Goal: Communication & Community: Answer question/provide support

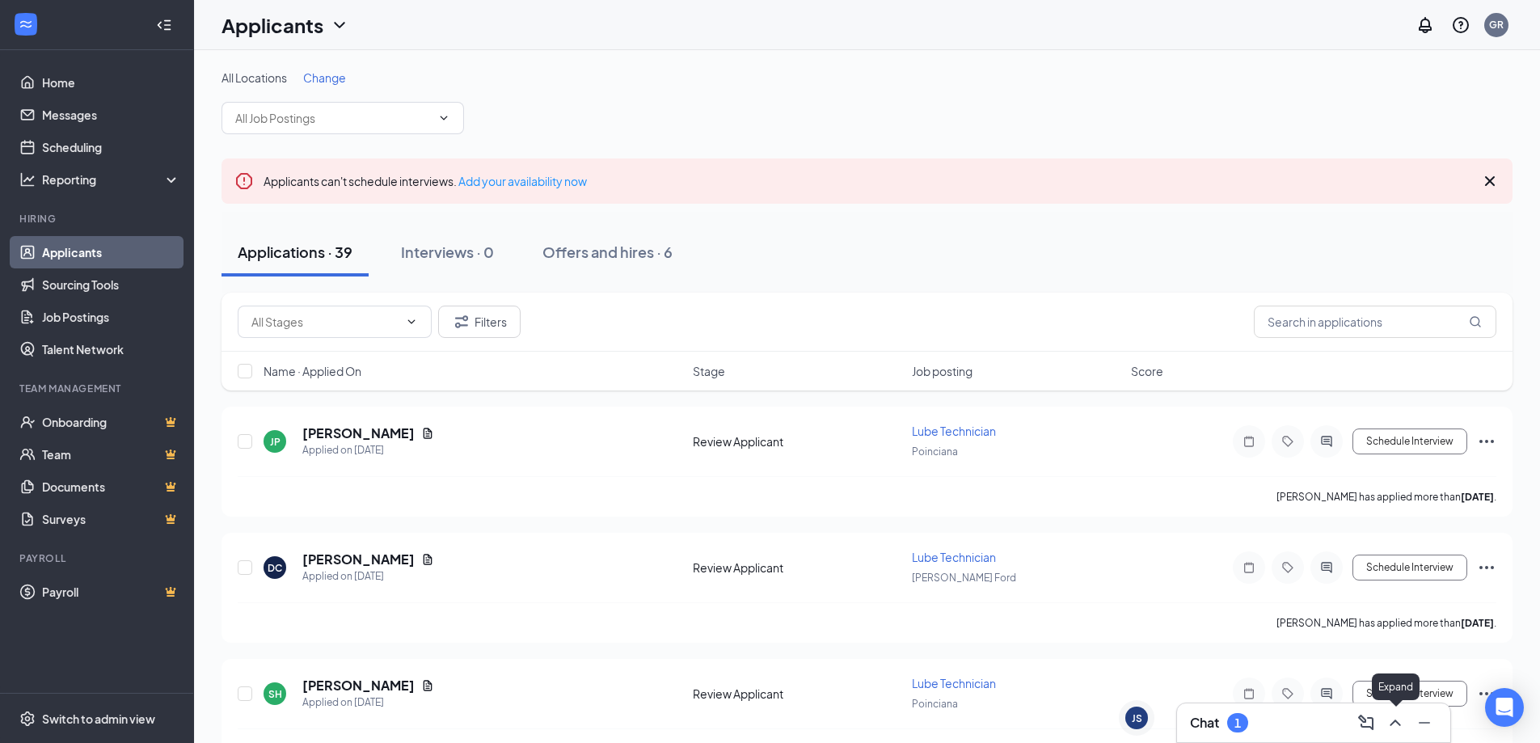
click at [1392, 721] on icon "ChevronUp" at bounding box center [1395, 722] width 19 height 19
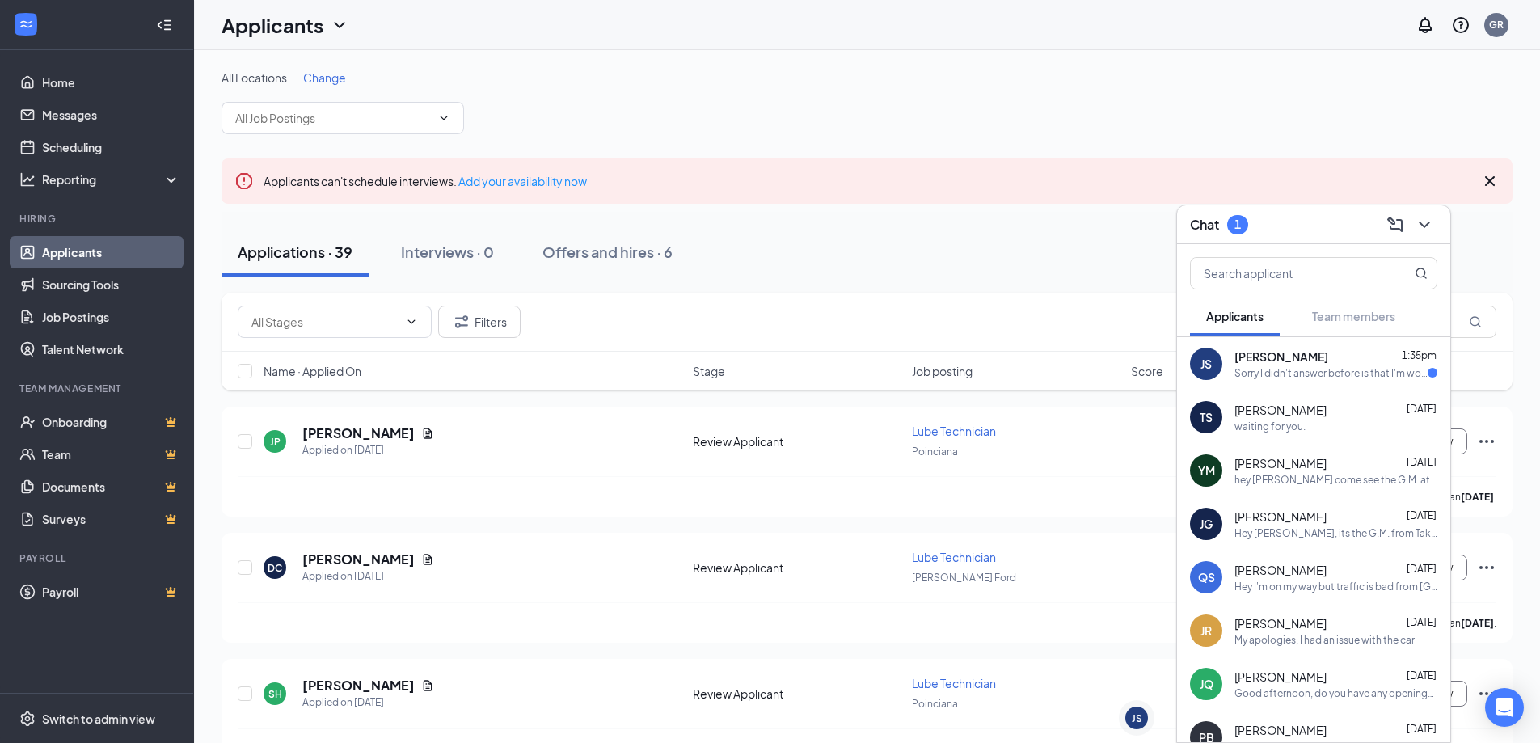
click at [1286, 375] on div "Sorry I didn't answer before is that I'm working at [GEOGRAPHIC_DATA] but if I'…" at bounding box center [1330, 373] width 193 height 14
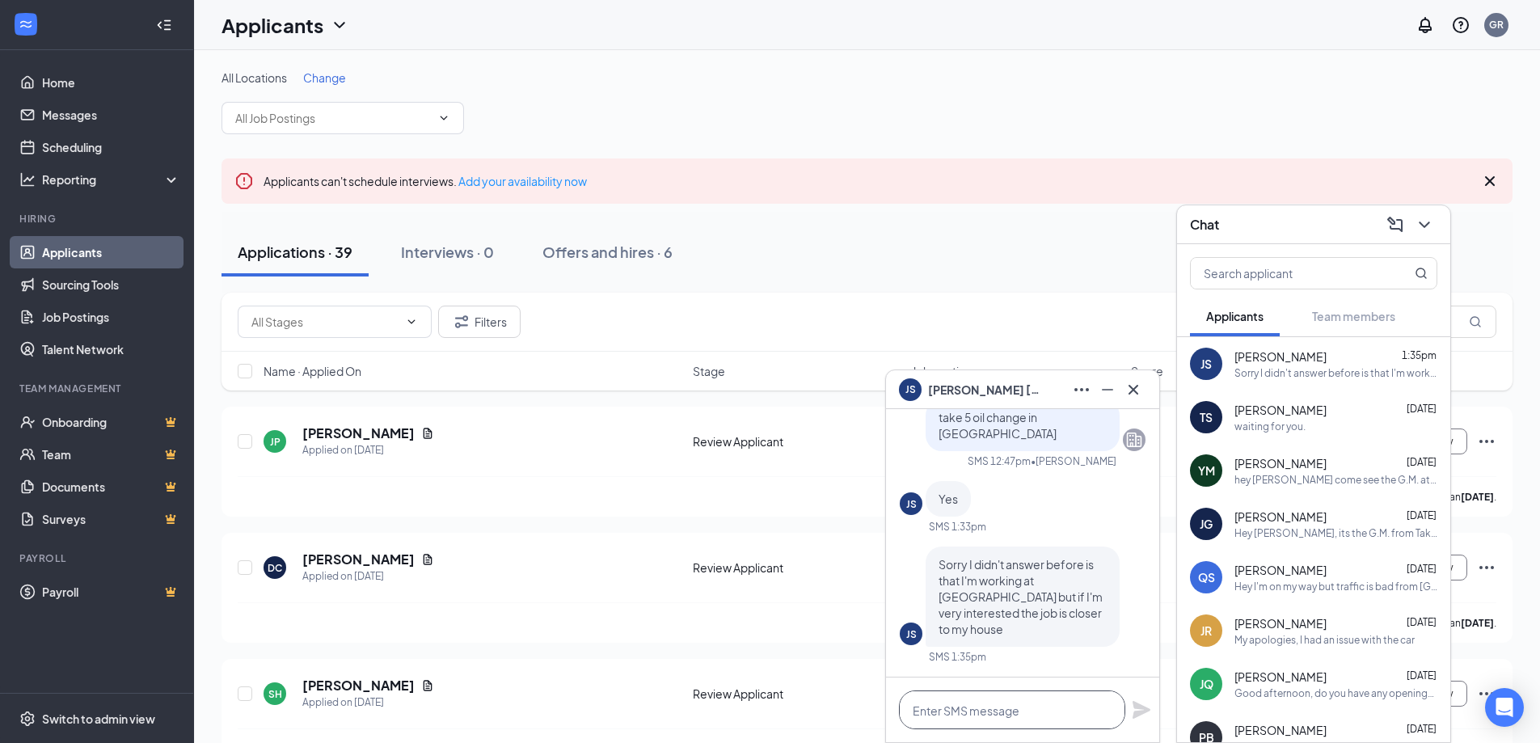
click at [986, 709] on textarea at bounding box center [1012, 709] width 226 height 39
type textarea "come talk with me, if you would like"
click at [1138, 711] on icon "Plane" at bounding box center [1142, 710] width 18 height 18
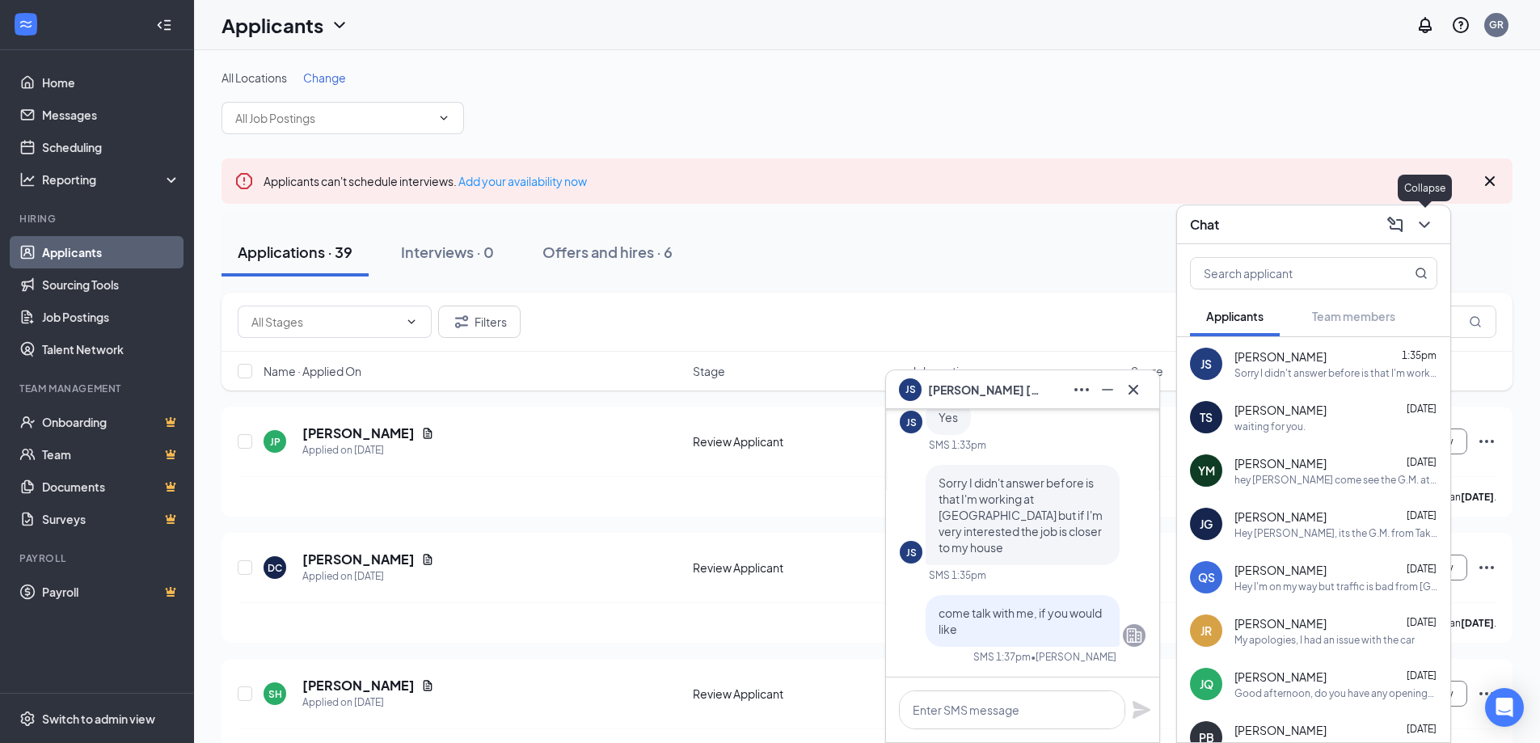
click at [1424, 222] on icon "ChevronDown" at bounding box center [1424, 224] width 19 height 19
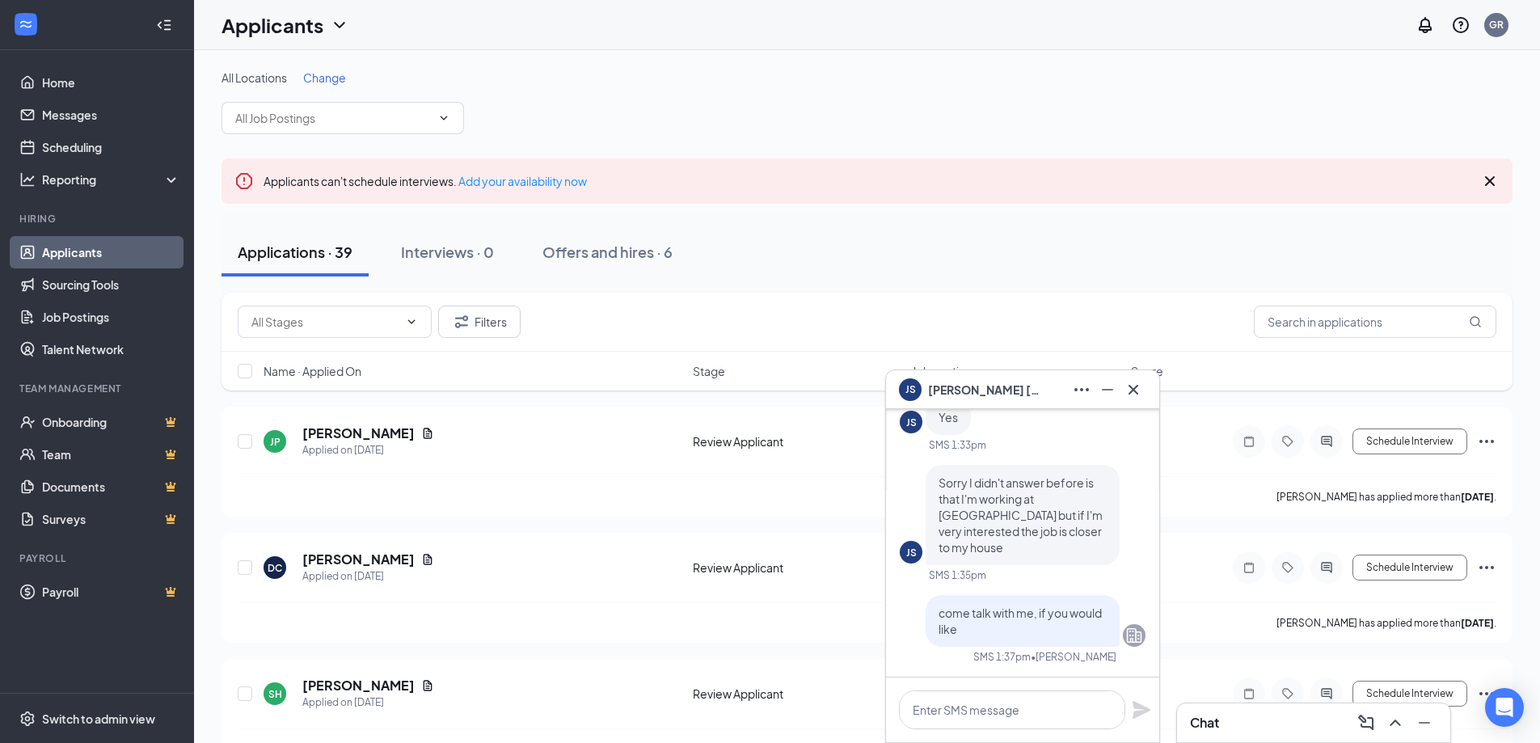
click at [92, 255] on link "Applicants" at bounding box center [111, 252] width 138 height 32
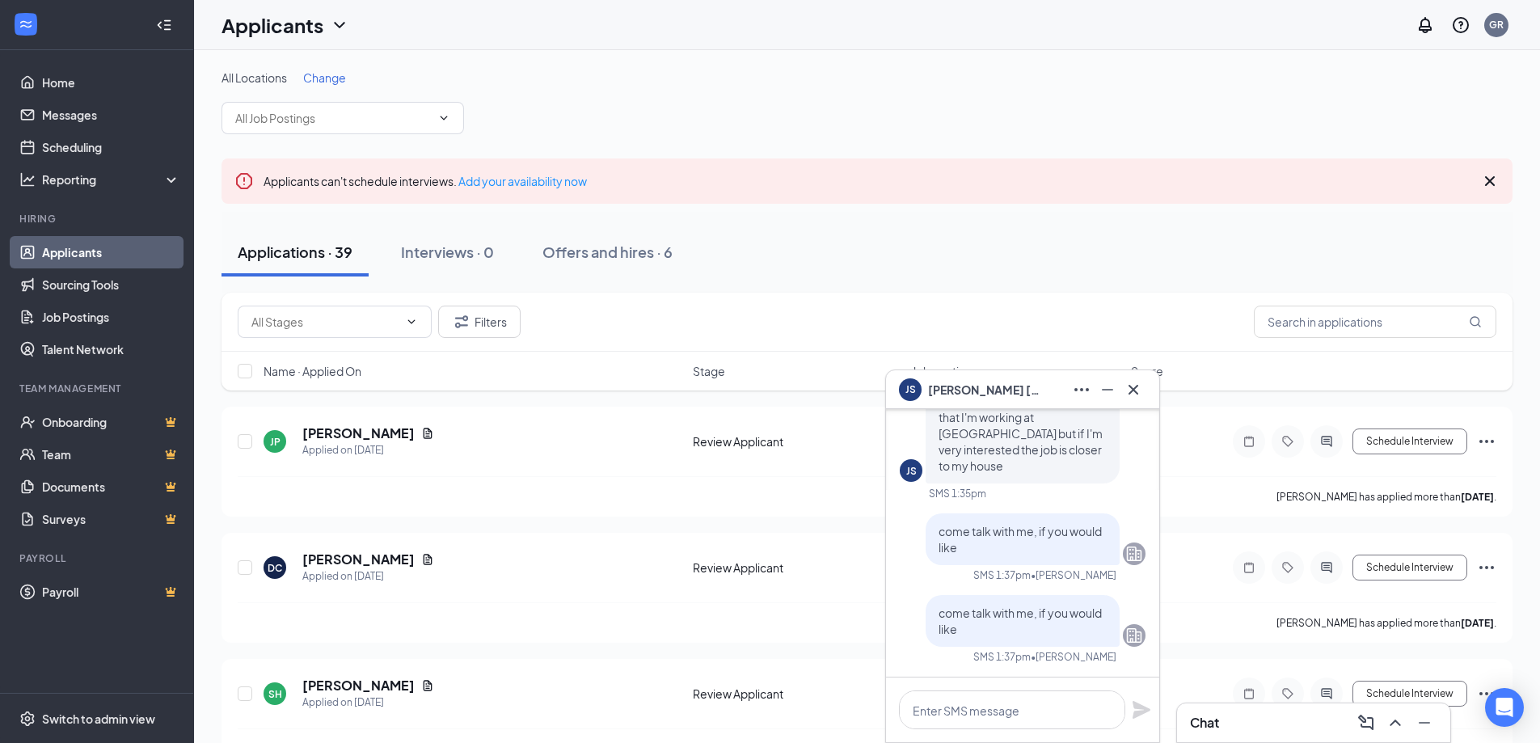
click at [1108, 386] on icon "Minimize" at bounding box center [1107, 389] width 19 height 19
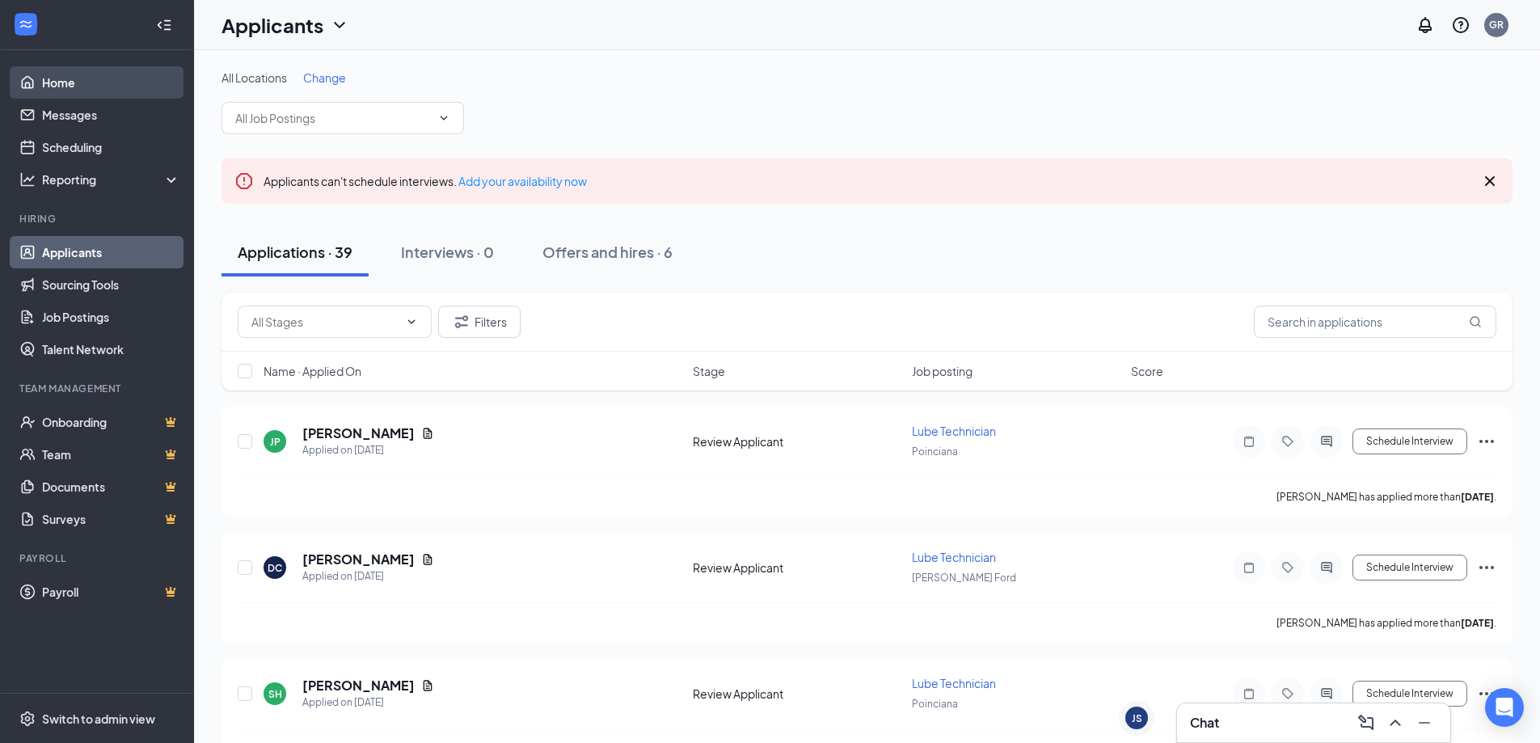
click at [80, 88] on link "Home" at bounding box center [111, 82] width 138 height 32
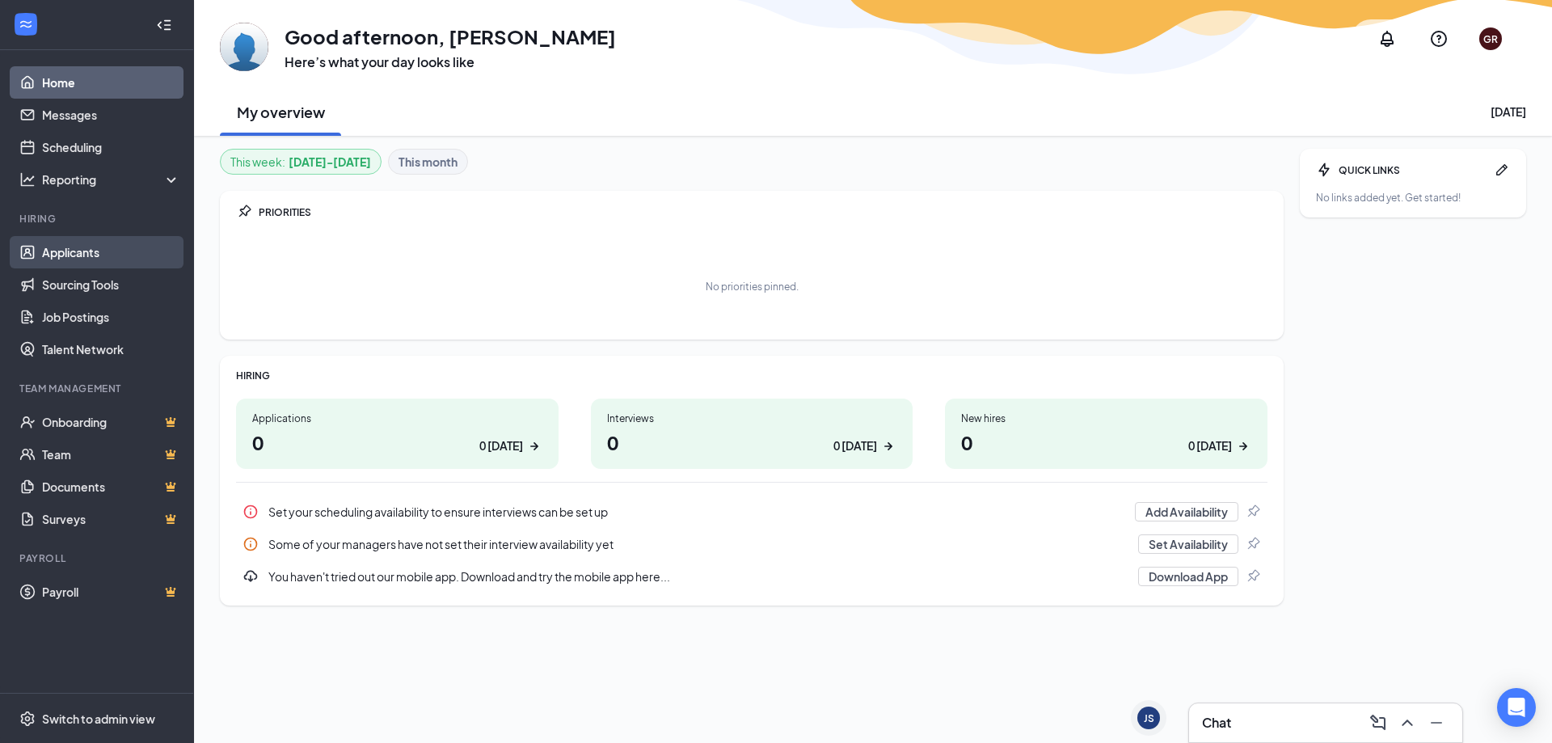
click at [91, 254] on link "Applicants" at bounding box center [111, 252] width 138 height 32
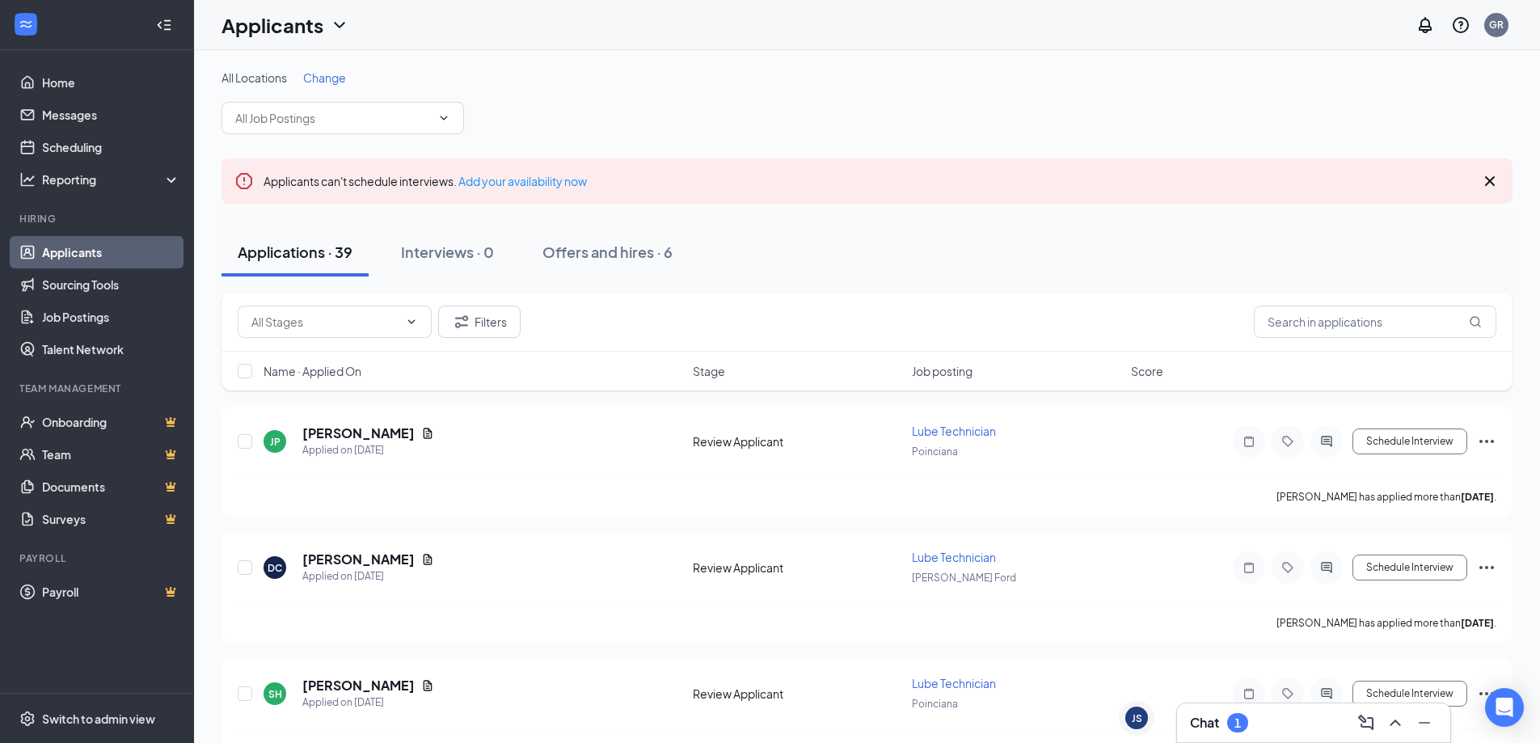
click at [1399, 721] on icon "ChevronUp" at bounding box center [1395, 722] width 19 height 19
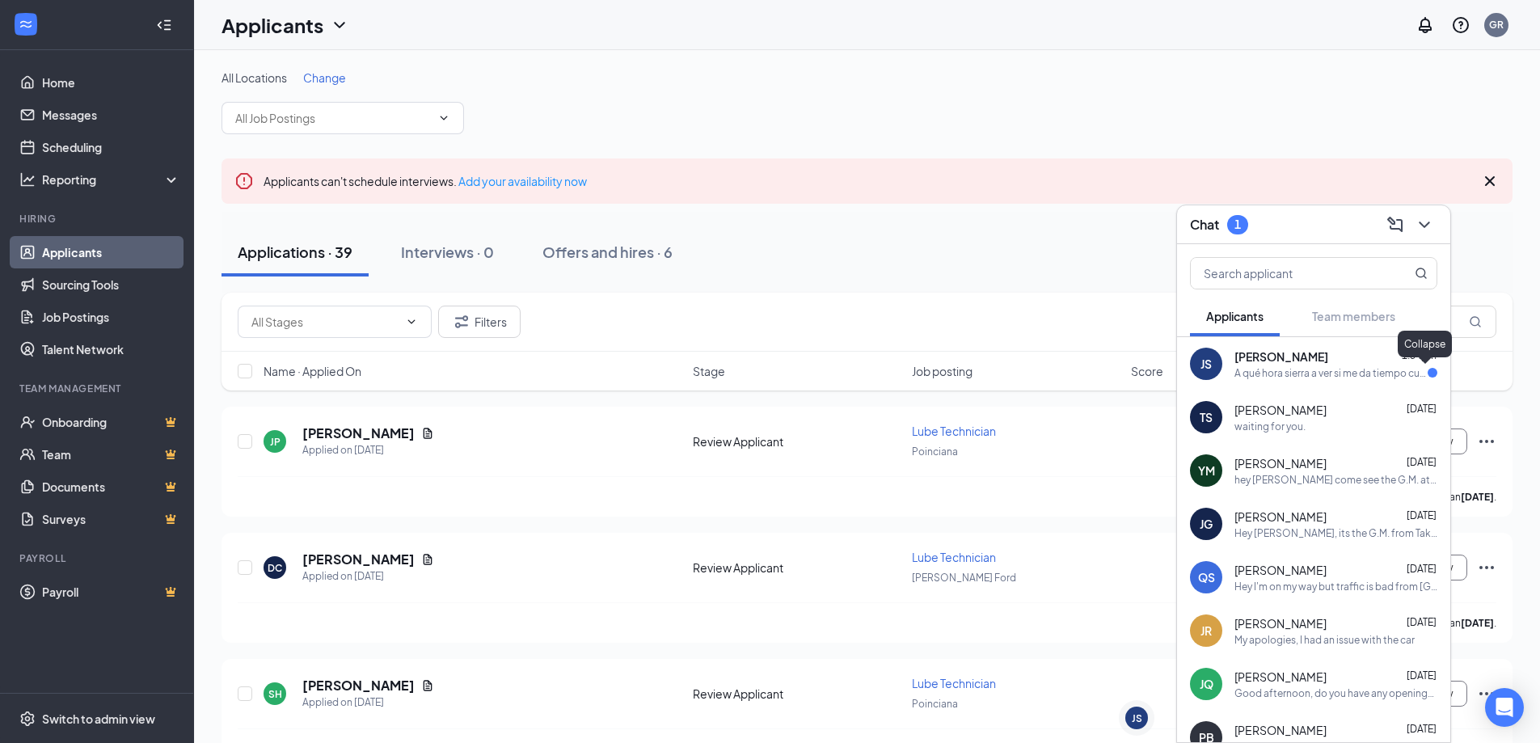
click at [1298, 368] on div "A qué hora sierra a ver si me da tiempo cuando salga de aquí" at bounding box center [1330, 373] width 193 height 14
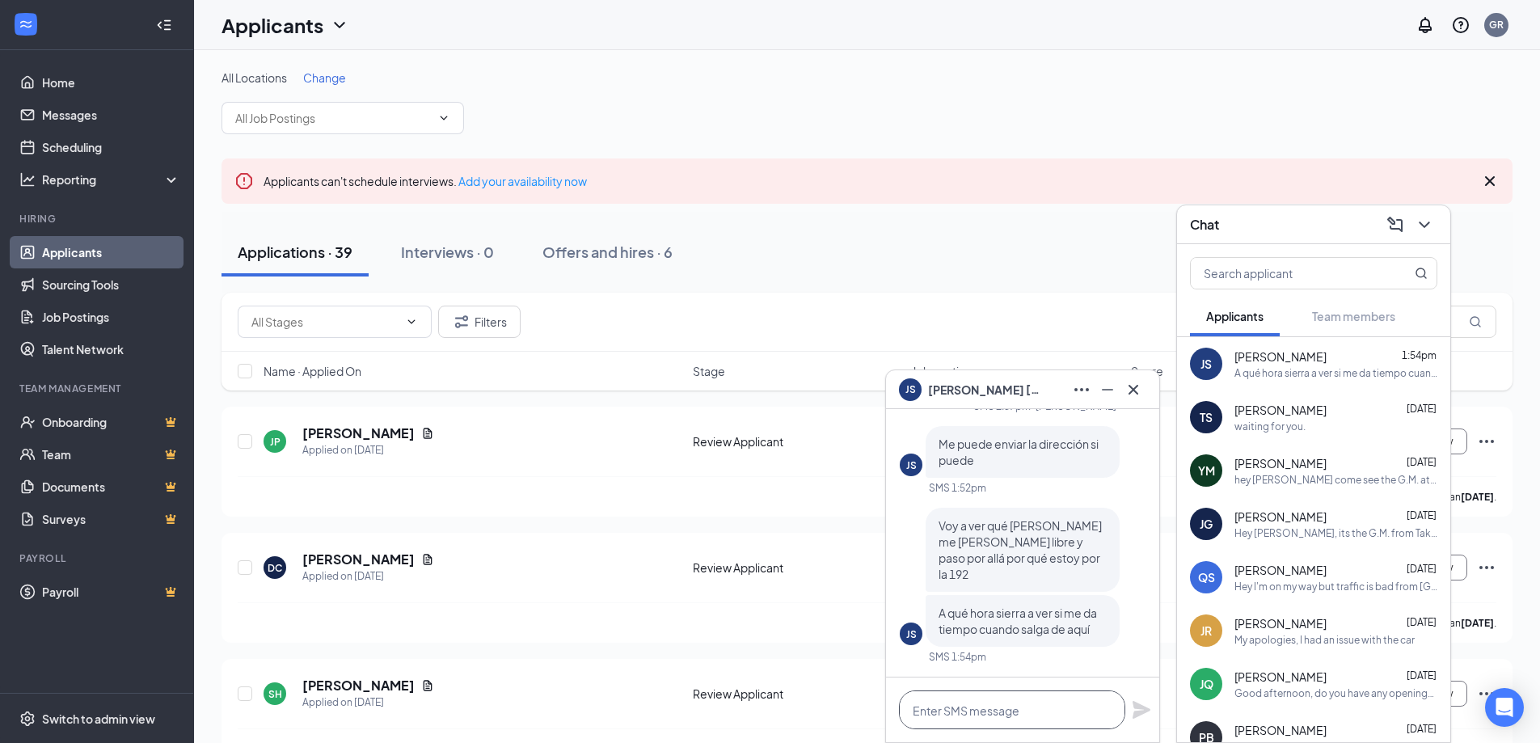
click at [1034, 711] on textarea at bounding box center [1012, 709] width 226 height 39
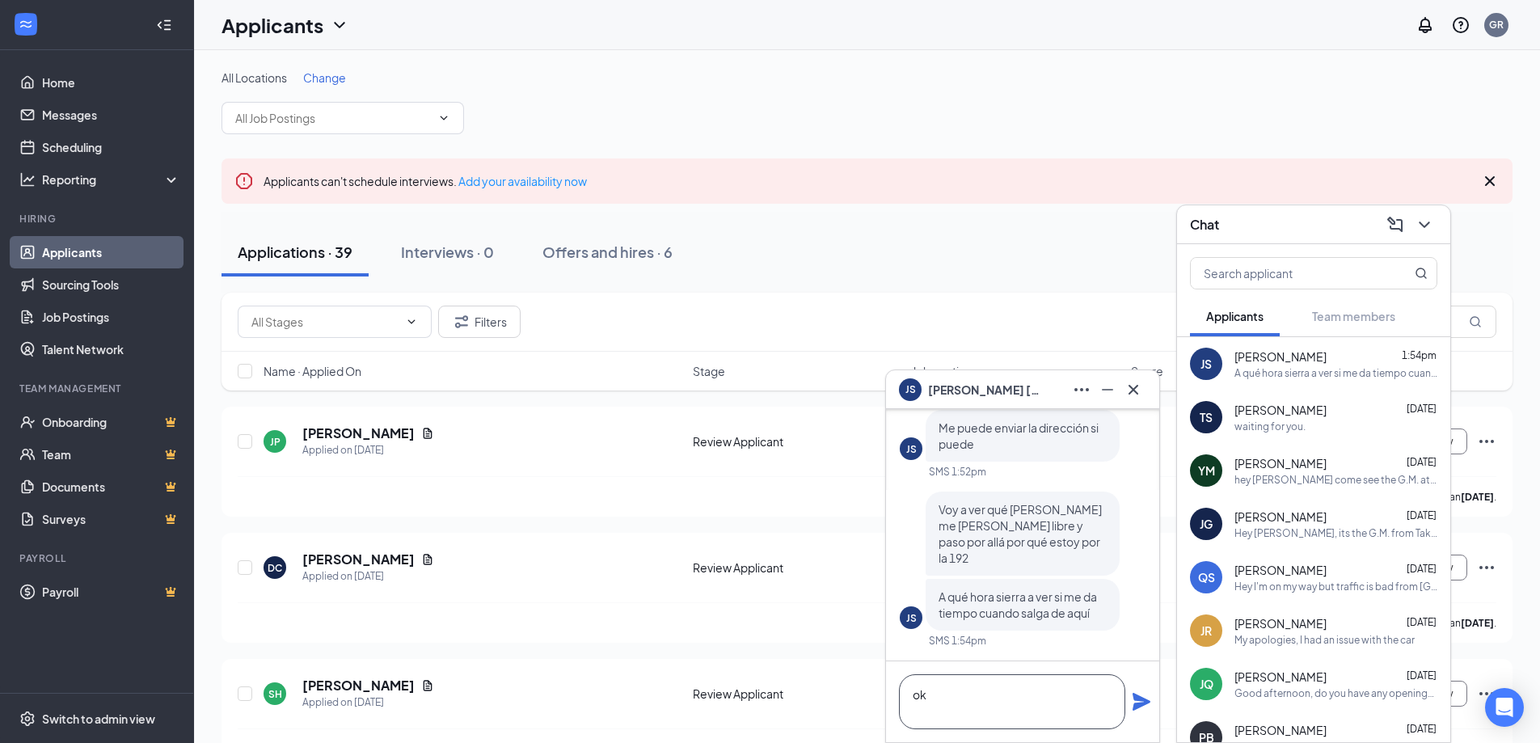
type textarea "ok"
click at [1141, 707] on icon "Plane" at bounding box center [1141, 701] width 19 height 19
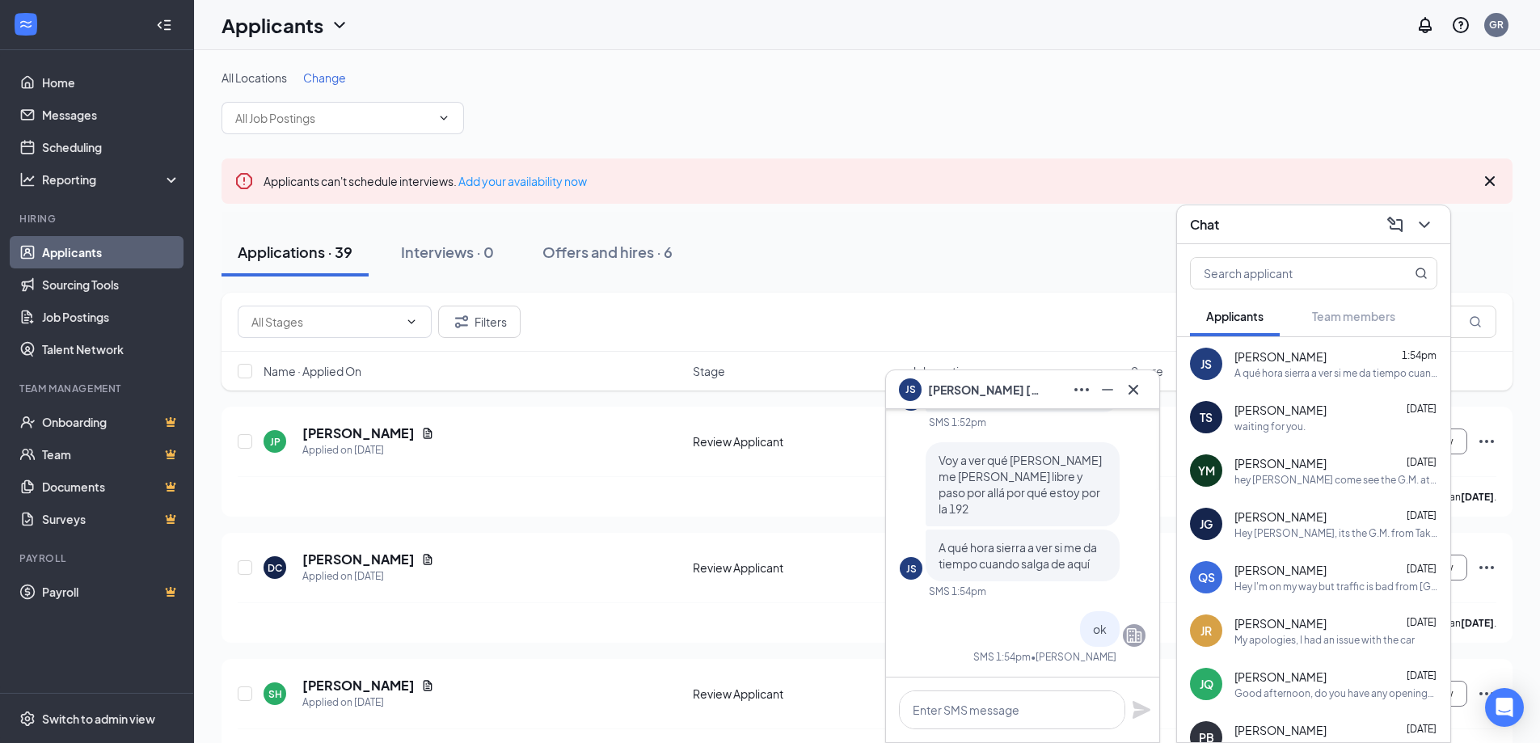
scroll to position [0, 0]
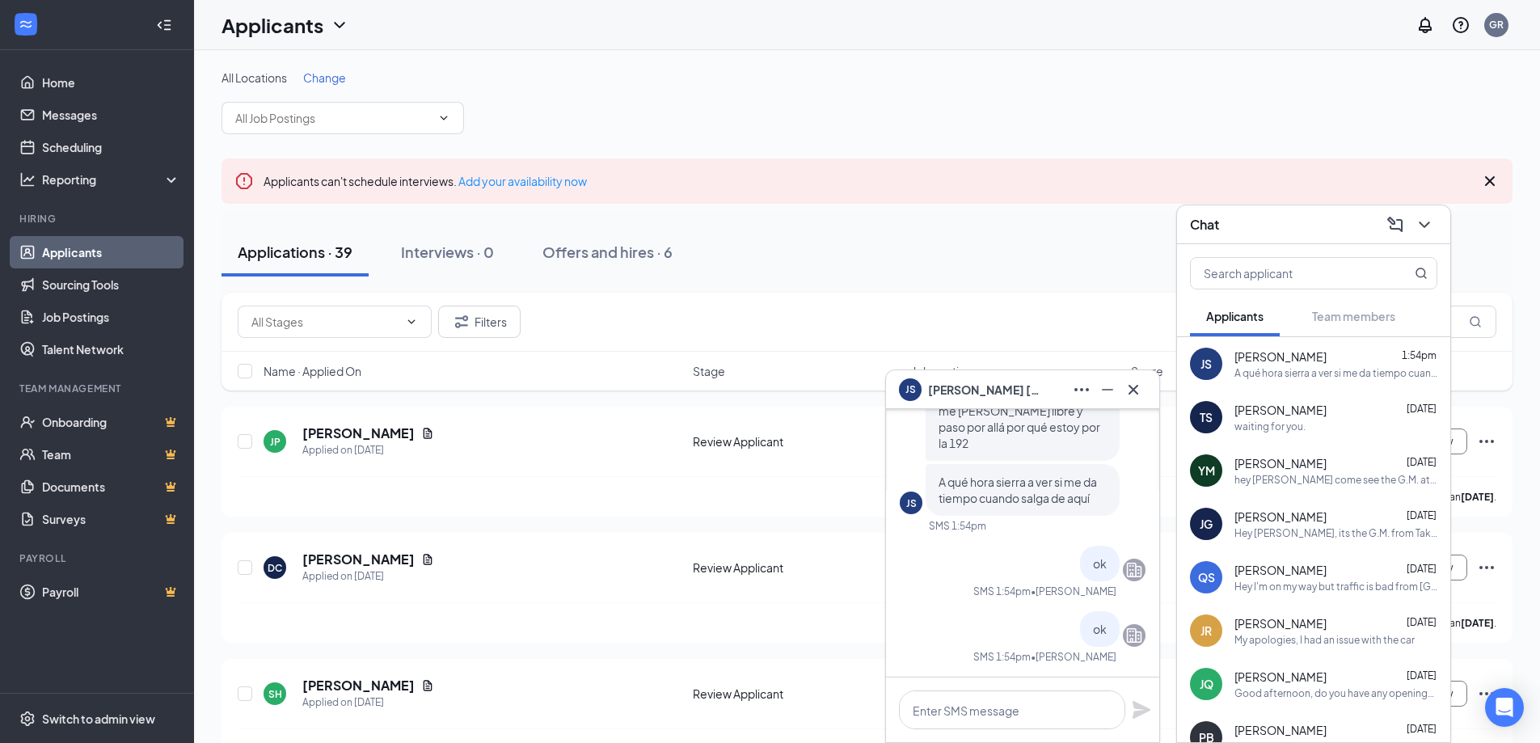
click at [1230, 357] on div "JS [PERSON_NAME] 1:54pm A qué hora sierra a ver si me da tiempo cuando salga de…" at bounding box center [1313, 363] width 273 height 53
click at [998, 705] on textarea at bounding box center [1012, 709] width 226 height 39
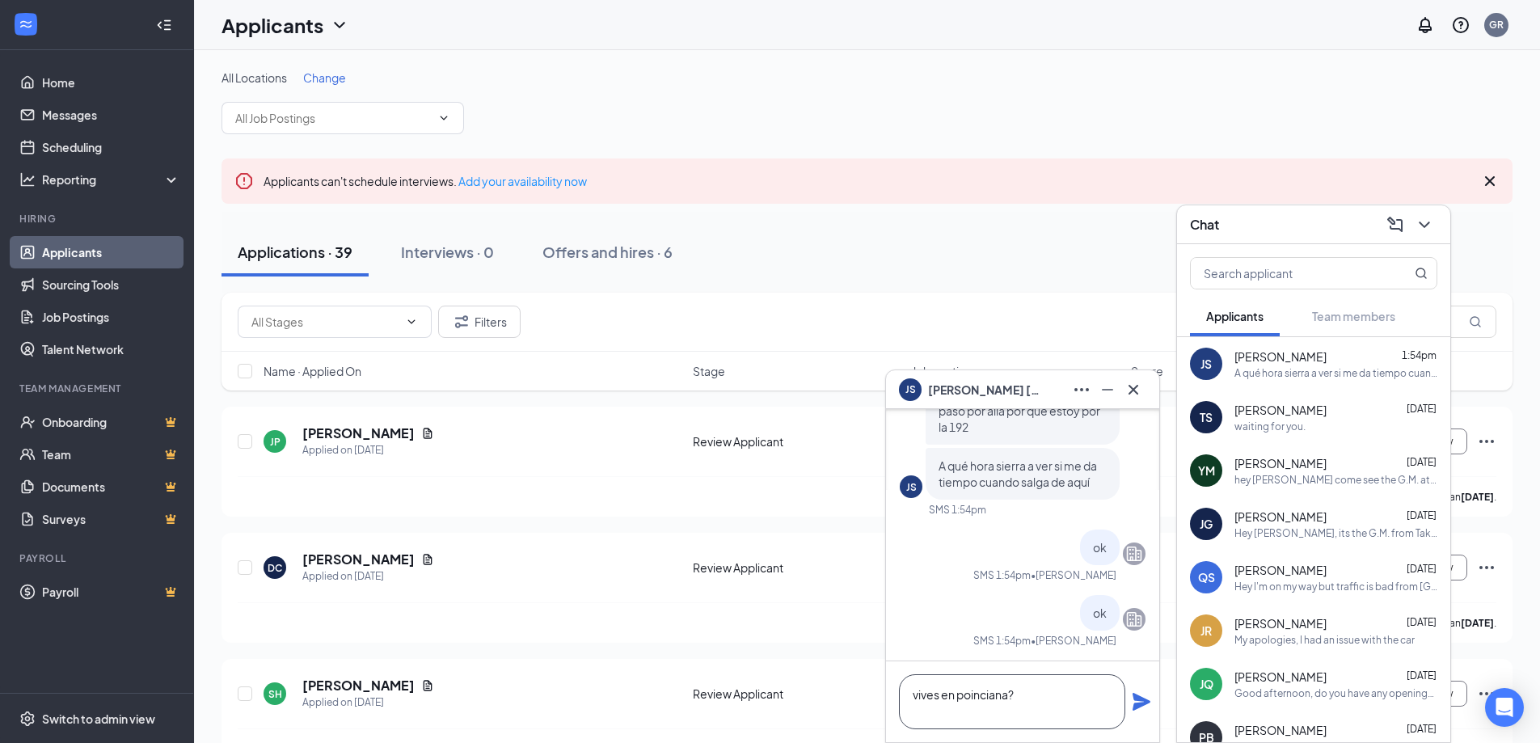
type textarea "vives en poinciana?"
click at [1141, 690] on div "vives en poinciana?" at bounding box center [1022, 701] width 273 height 81
click at [1141, 697] on icon "Plane" at bounding box center [1142, 702] width 18 height 18
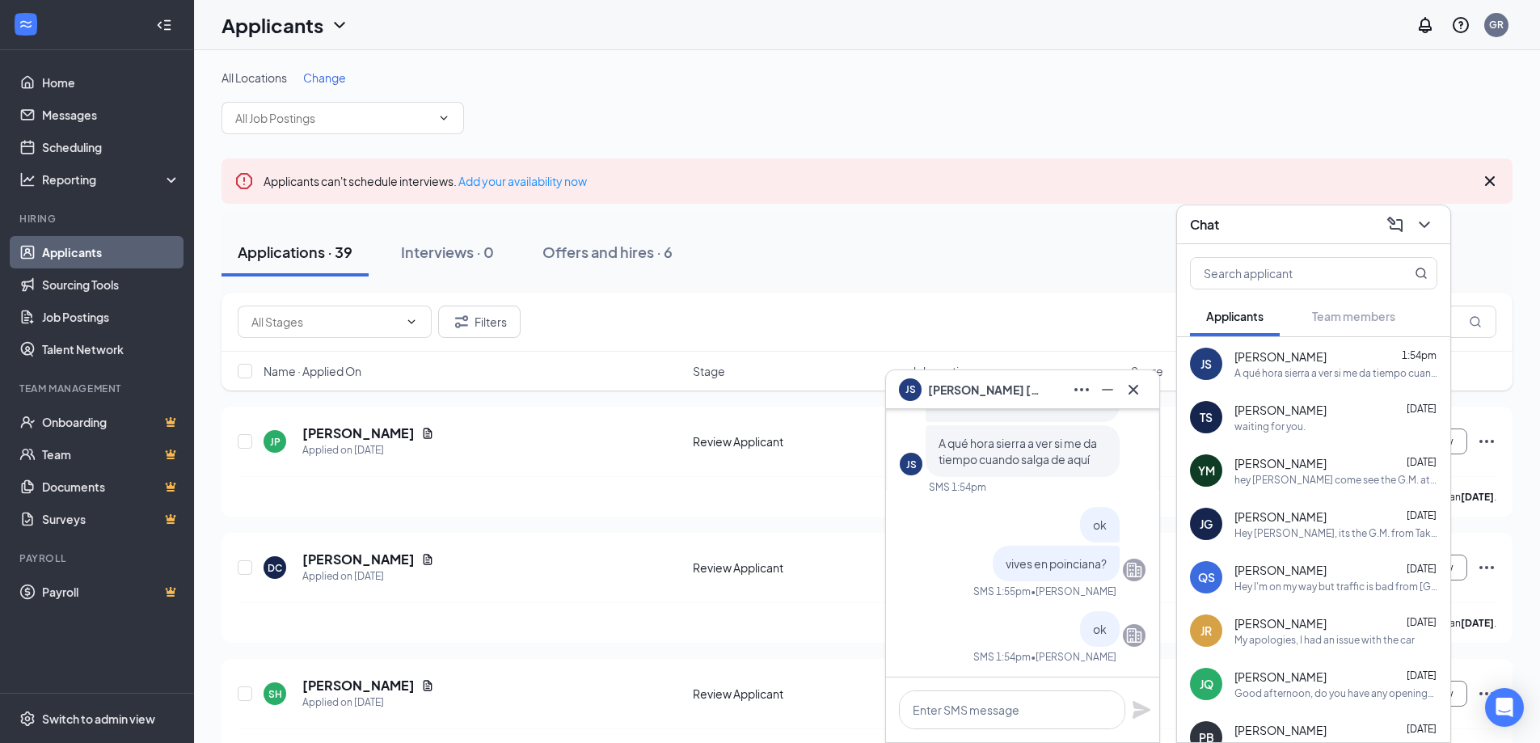
scroll to position [0, 0]
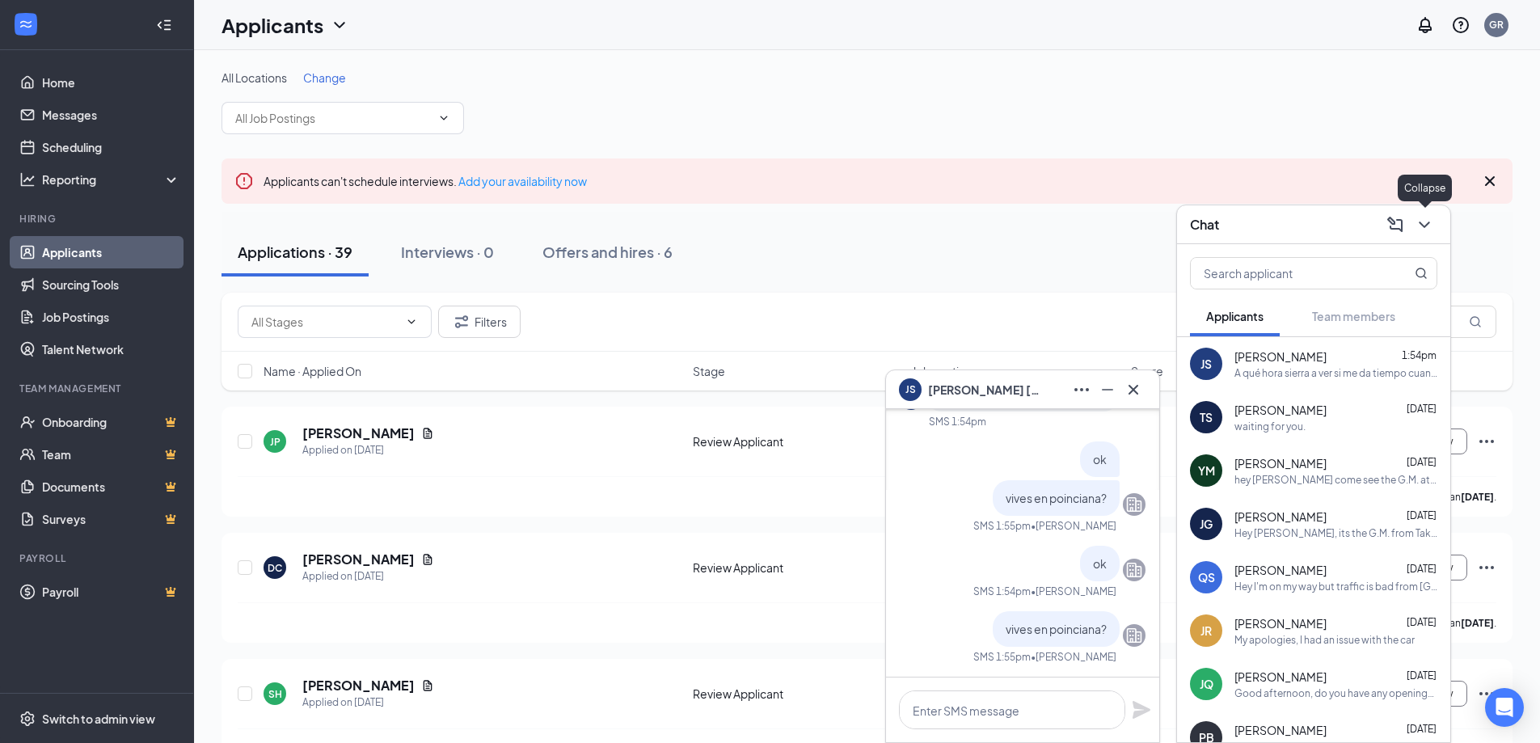
click at [1418, 224] on icon "ChevronDown" at bounding box center [1424, 224] width 19 height 19
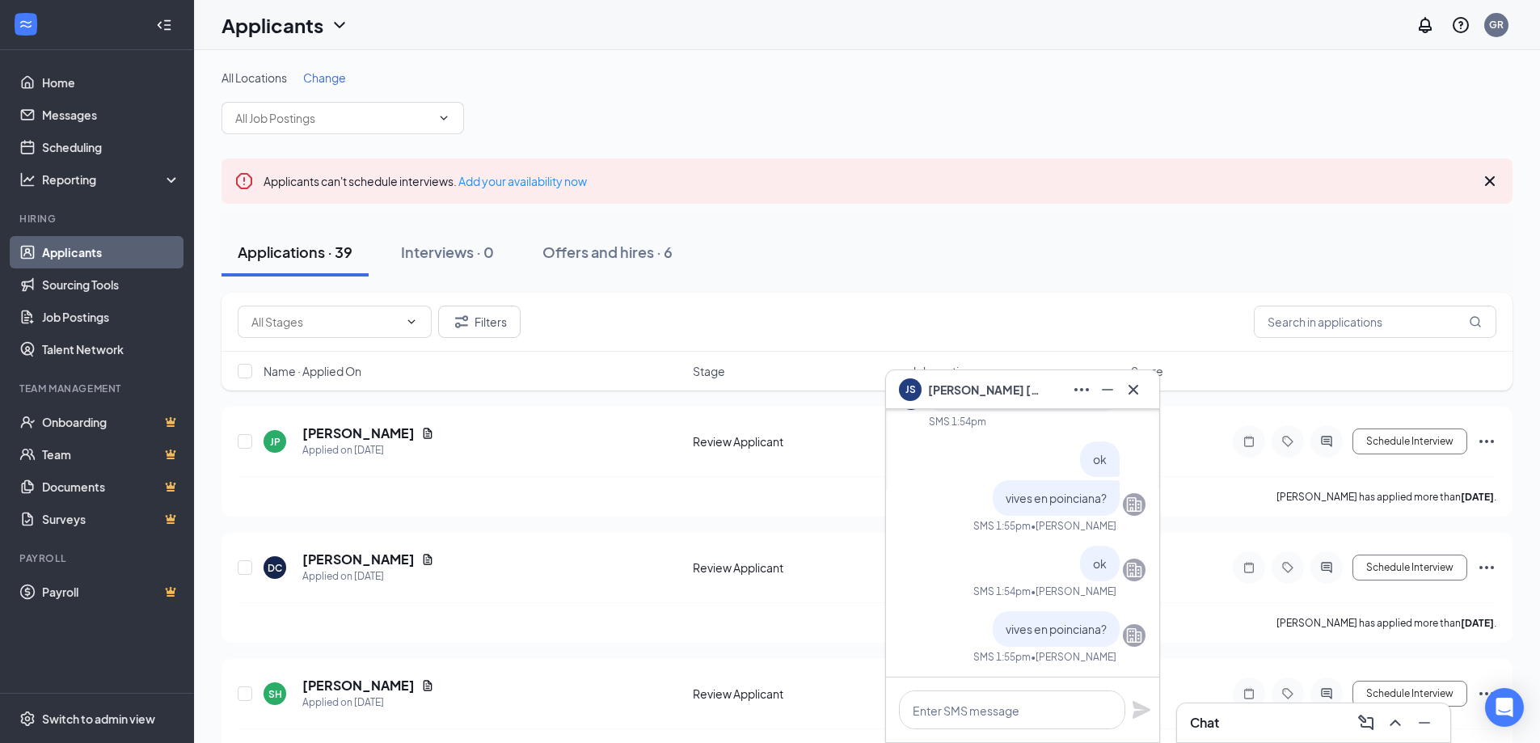
click at [1137, 387] on icon "Cross" at bounding box center [1133, 389] width 19 height 19
